Goal: Use online tool/utility: Utilize a website feature to perform a specific function

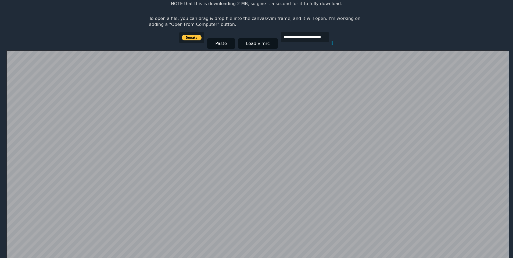
scroll to position [105, 0]
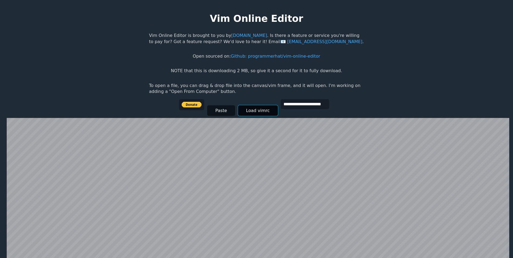
click at [259, 112] on button "Load vimrc" at bounding box center [258, 110] width 40 height 10
click at [256, 111] on button "Load vimrc" at bounding box center [258, 110] width 40 height 10
click at [300, 108] on input "**********" at bounding box center [305, 104] width 48 height 10
click at [230, 112] on button "Paste" at bounding box center [221, 110] width 28 height 10
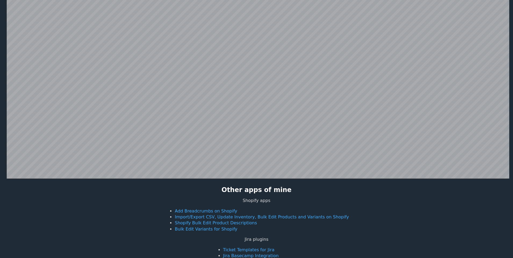
scroll to position [105, 0]
